Goal: Check status: Check status

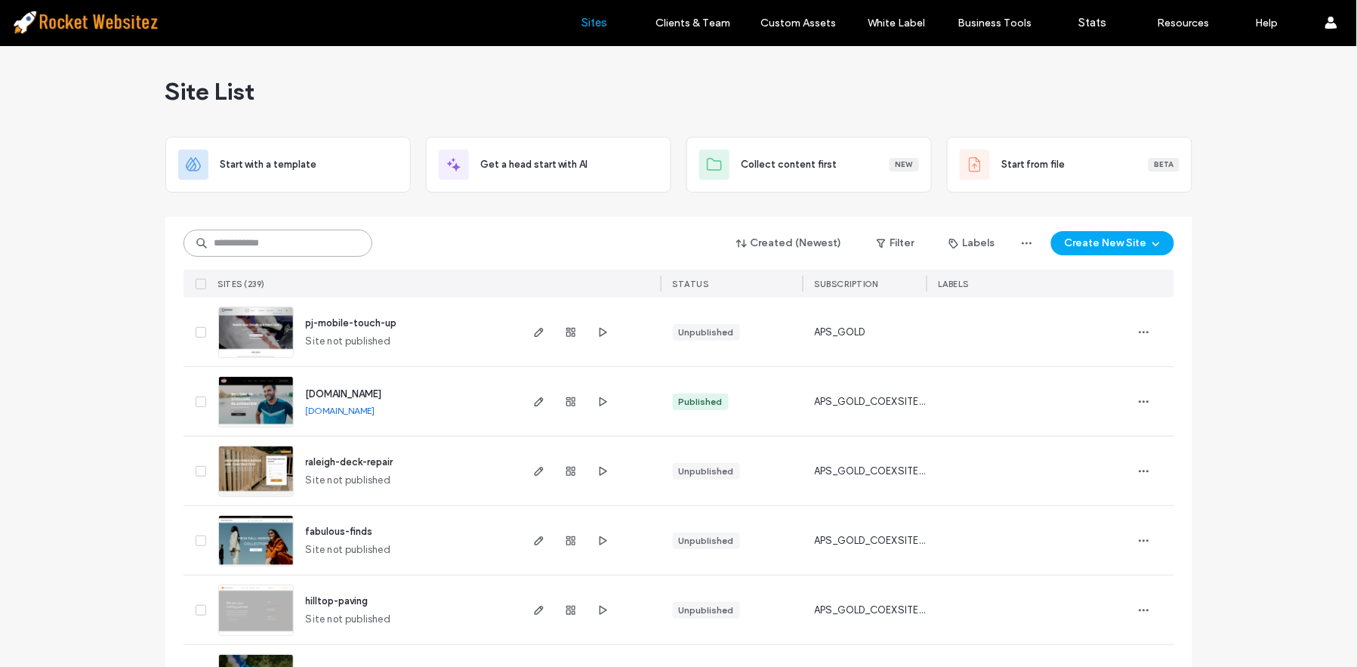
click at [299, 239] on input at bounding box center [278, 243] width 189 height 27
click at [274, 242] on input at bounding box center [278, 243] width 189 height 27
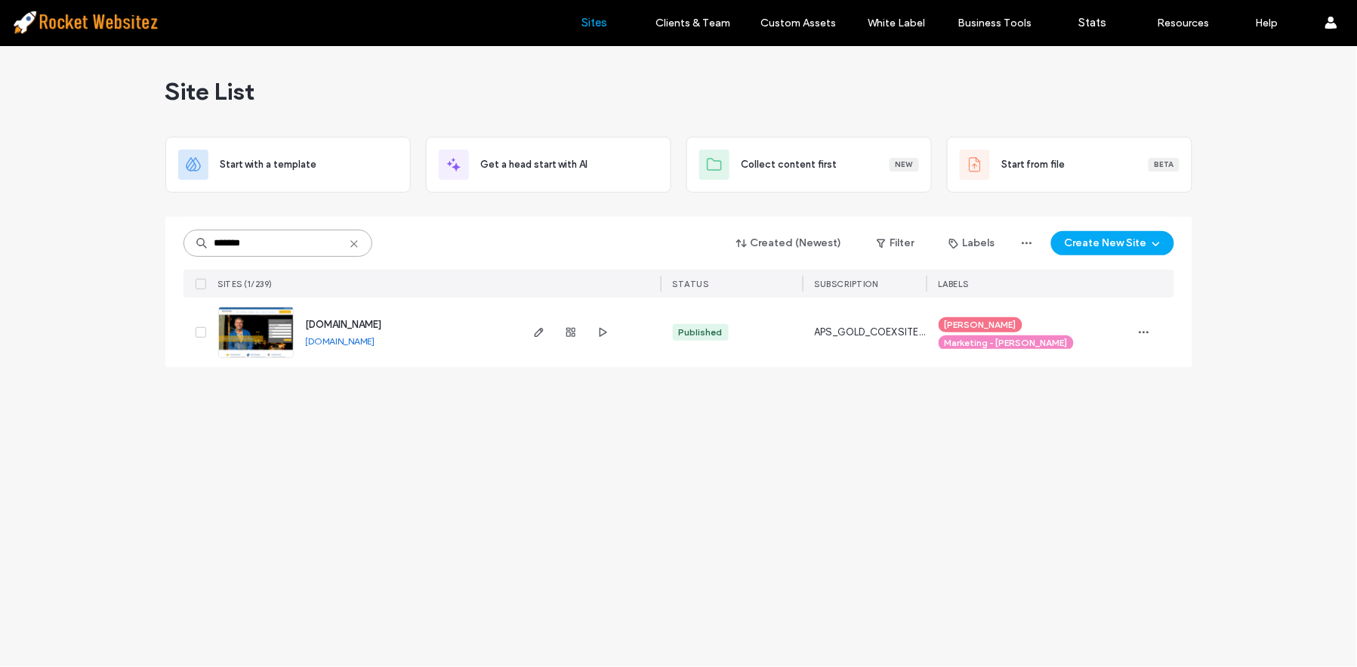
type input "*******"
click at [230, 332] on img at bounding box center [256, 358] width 74 height 103
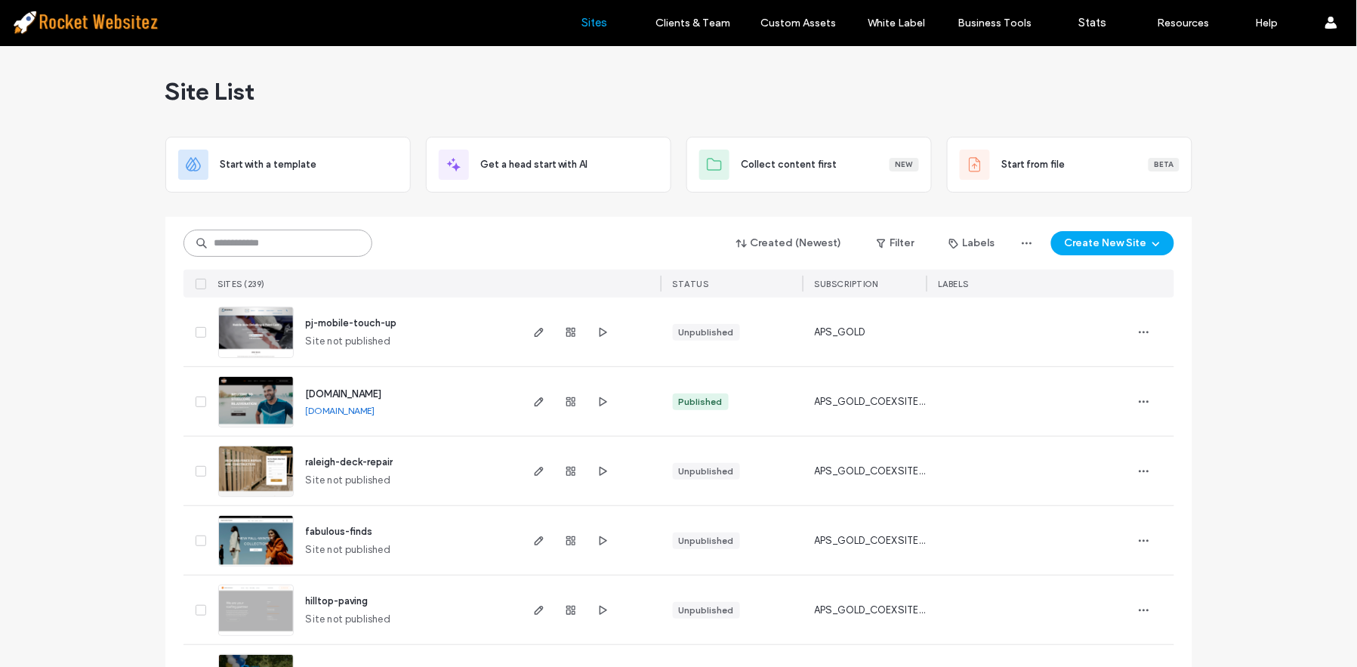
click at [267, 236] on input at bounding box center [278, 243] width 189 height 27
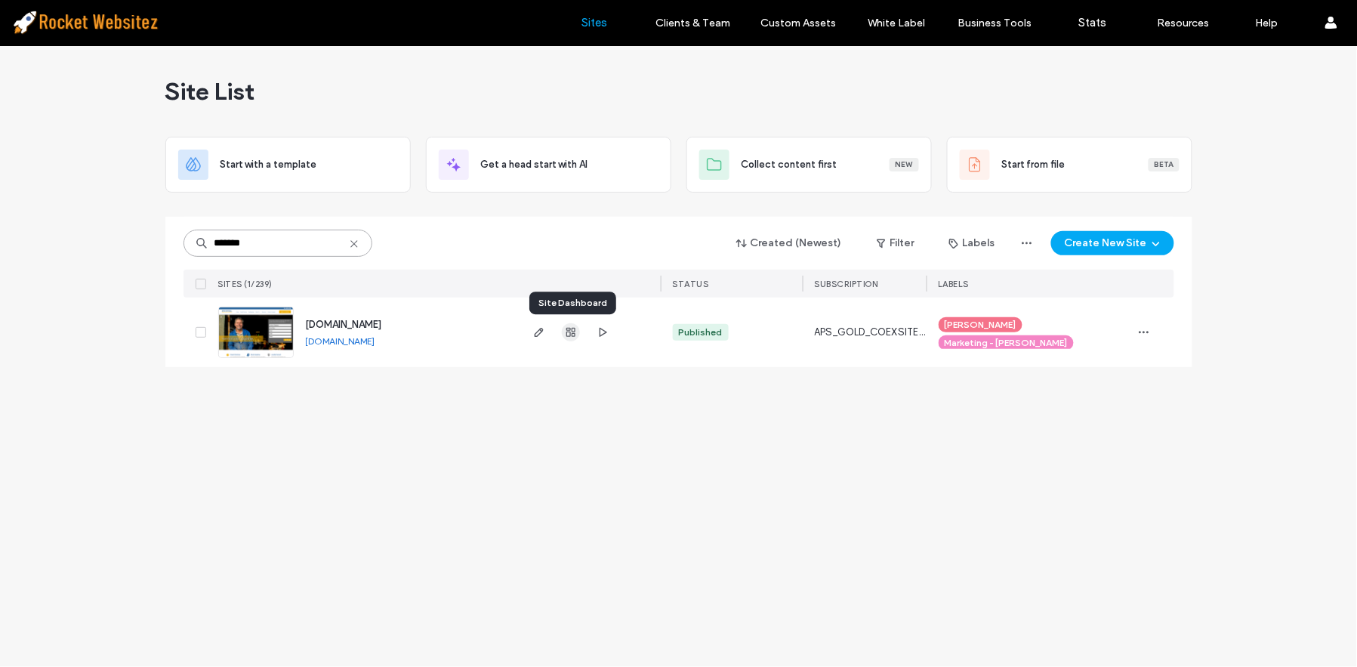
type input "*******"
click at [573, 334] on use "button" at bounding box center [570, 332] width 9 height 9
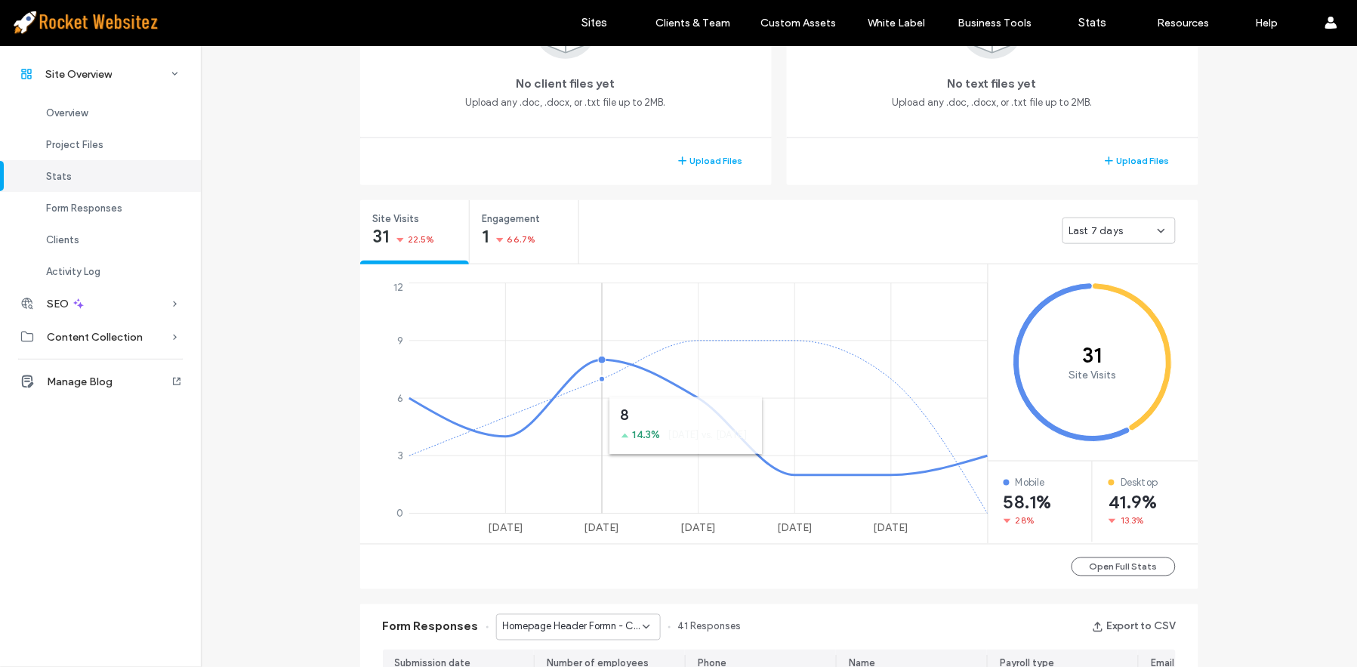
scroll to position [923, 0]
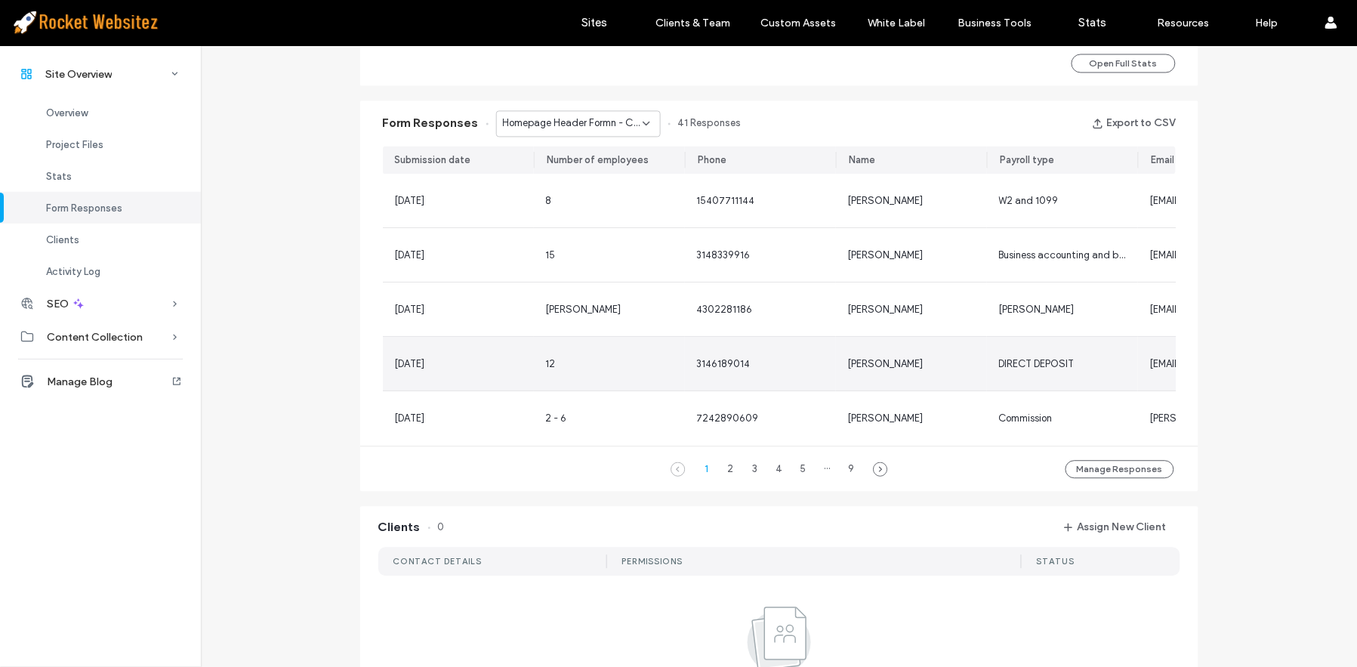
scroll to position [839, 0]
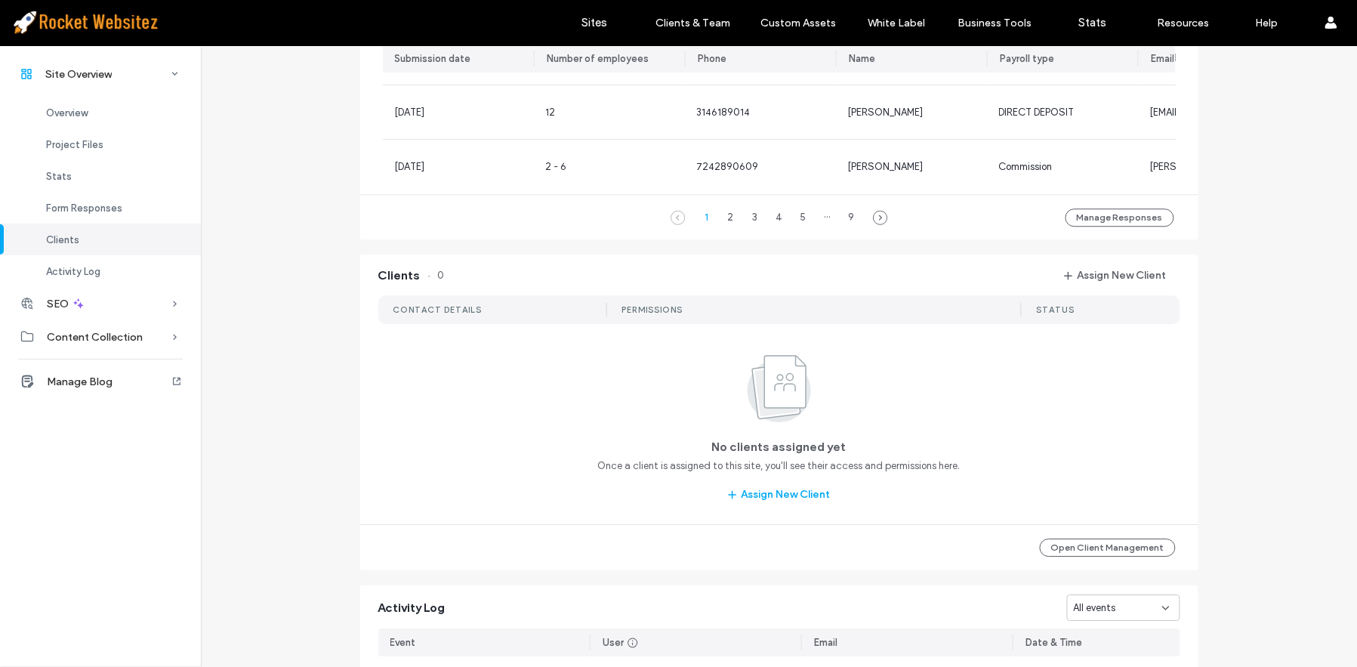
scroll to position [1568, 0]
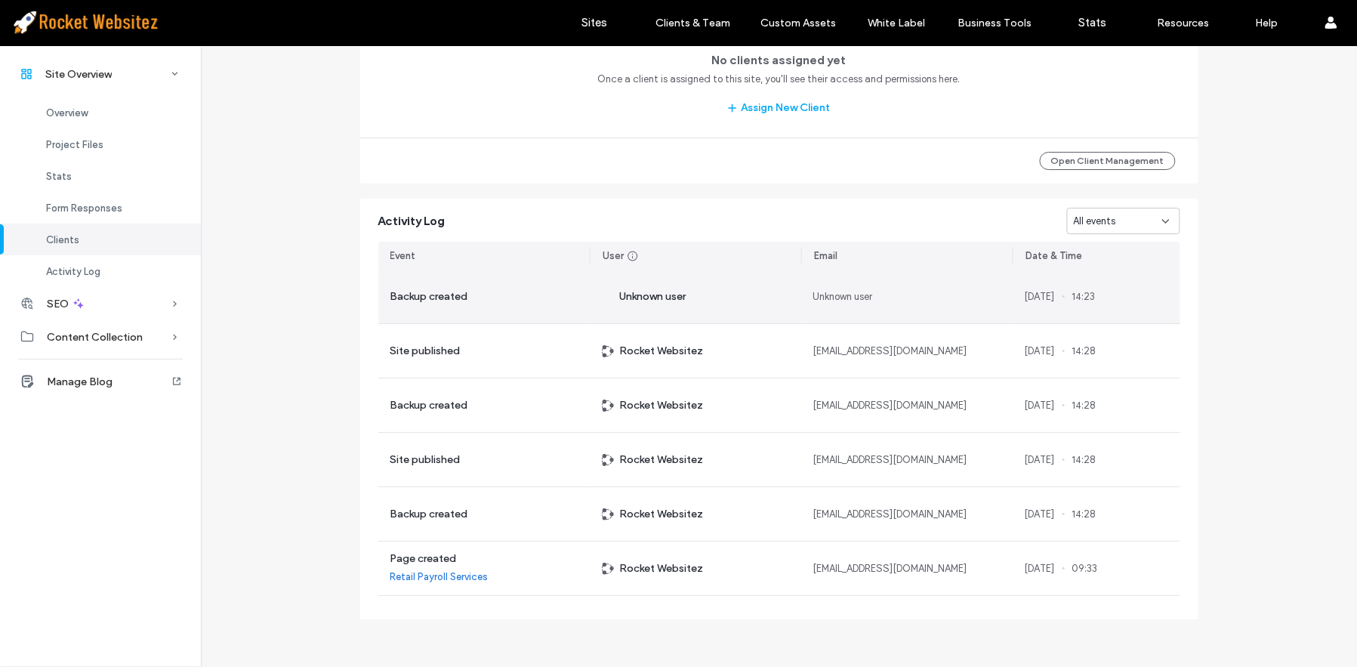
click at [424, 298] on span "Backup created" at bounding box center [429, 297] width 78 height 17
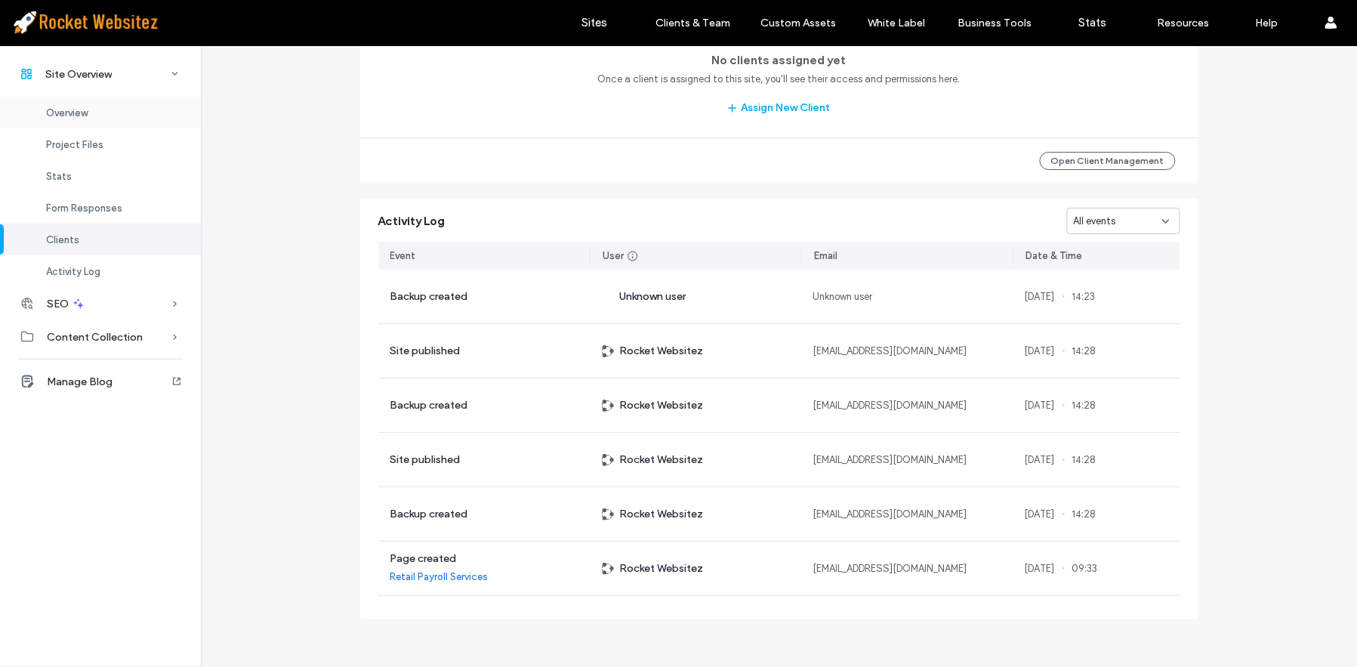
click at [82, 115] on span "Overview" at bounding box center [67, 112] width 42 height 11
